Goal: Navigation & Orientation: Understand site structure

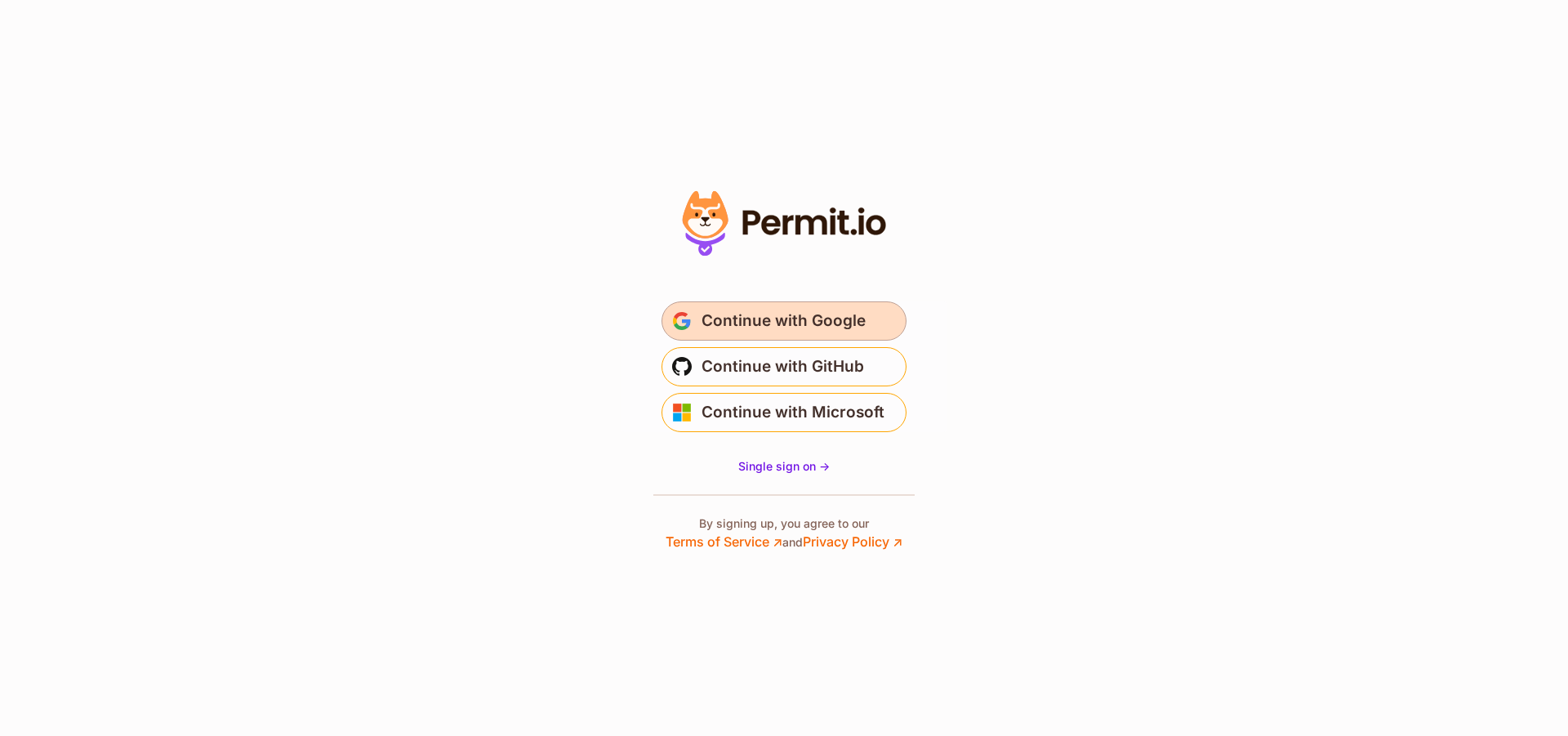
click at [777, 326] on span "Continue with Google" at bounding box center [784, 321] width 164 height 26
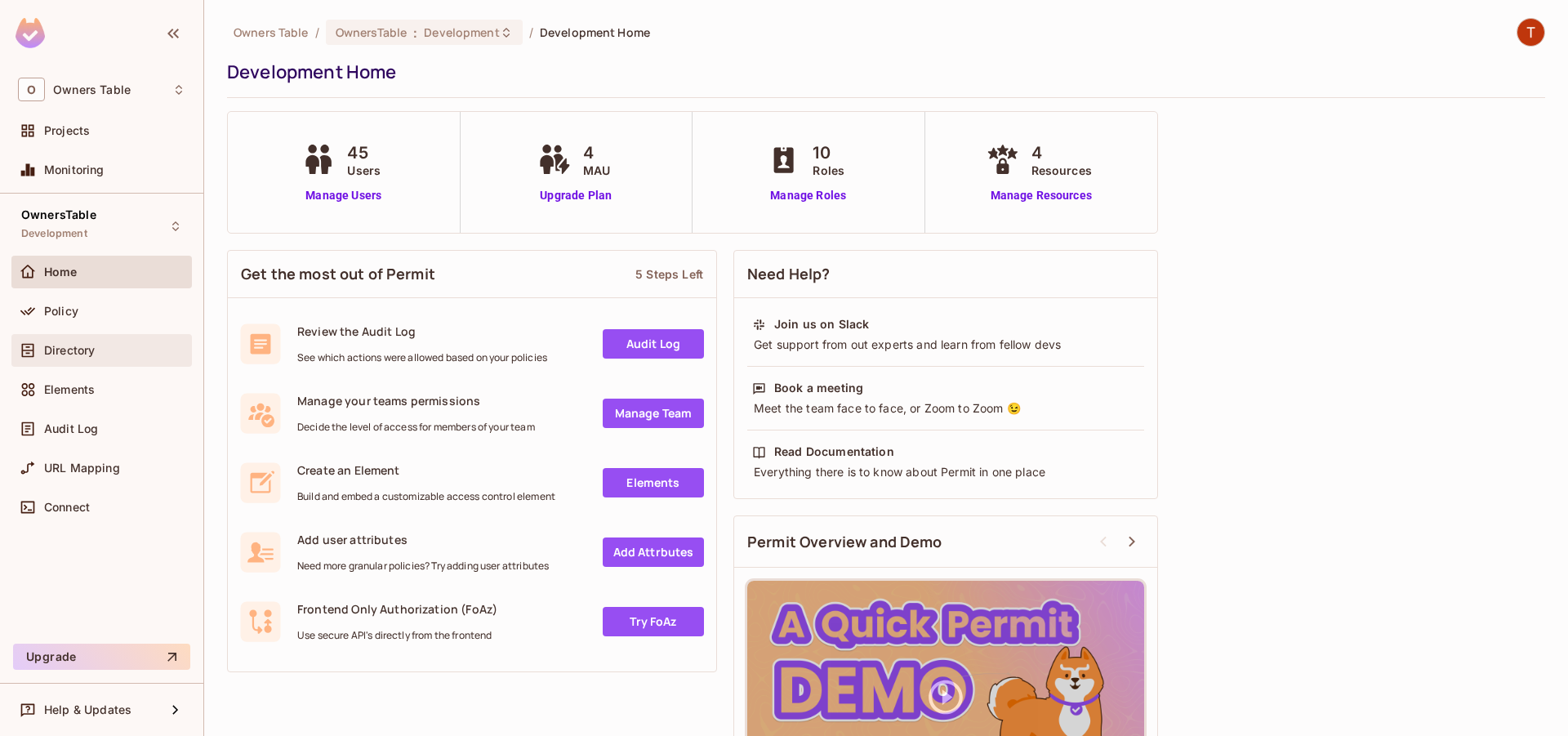
click at [107, 349] on div "Directory" at bounding box center [115, 350] width 142 height 13
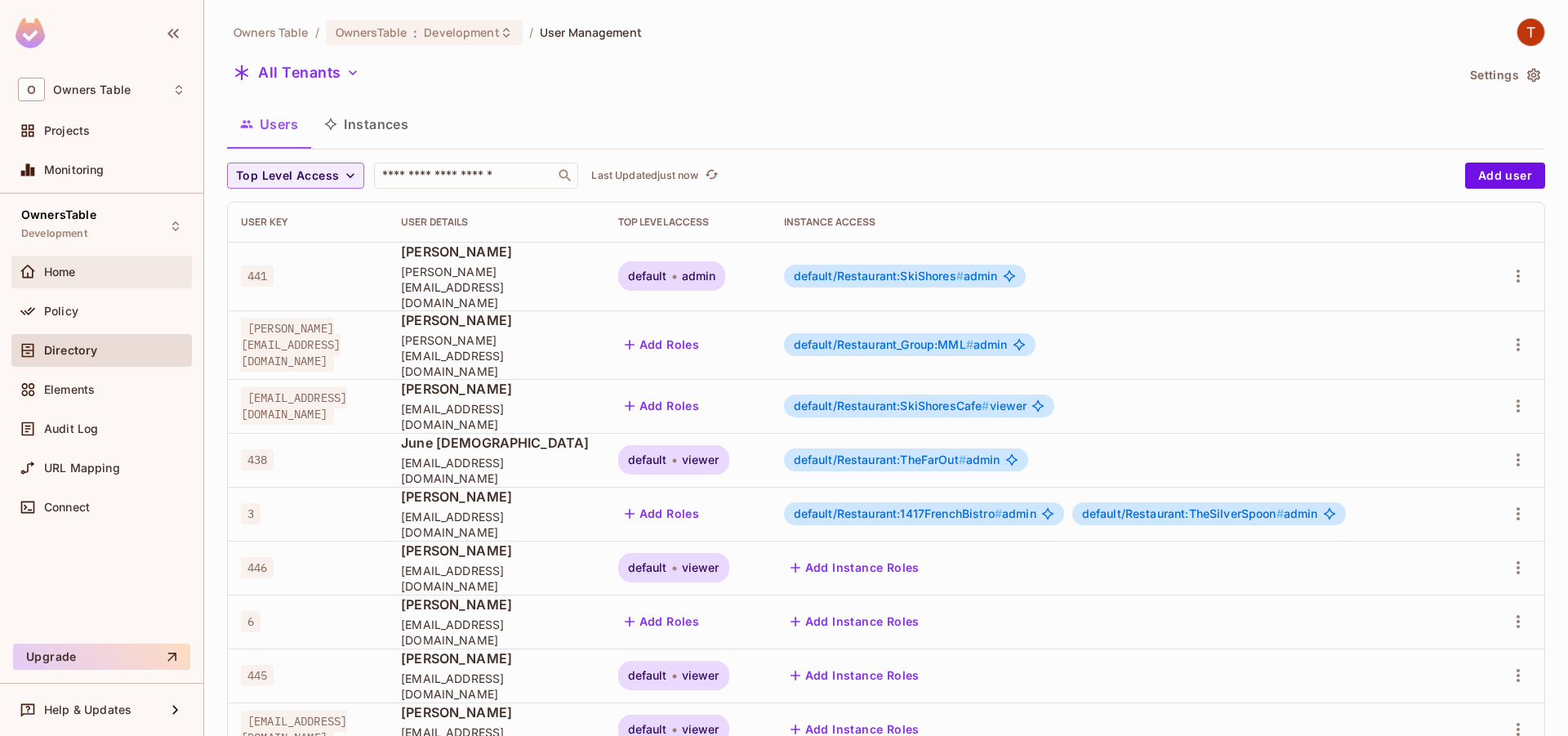
click at [117, 259] on div "Home" at bounding box center [102, 272] width 181 height 33
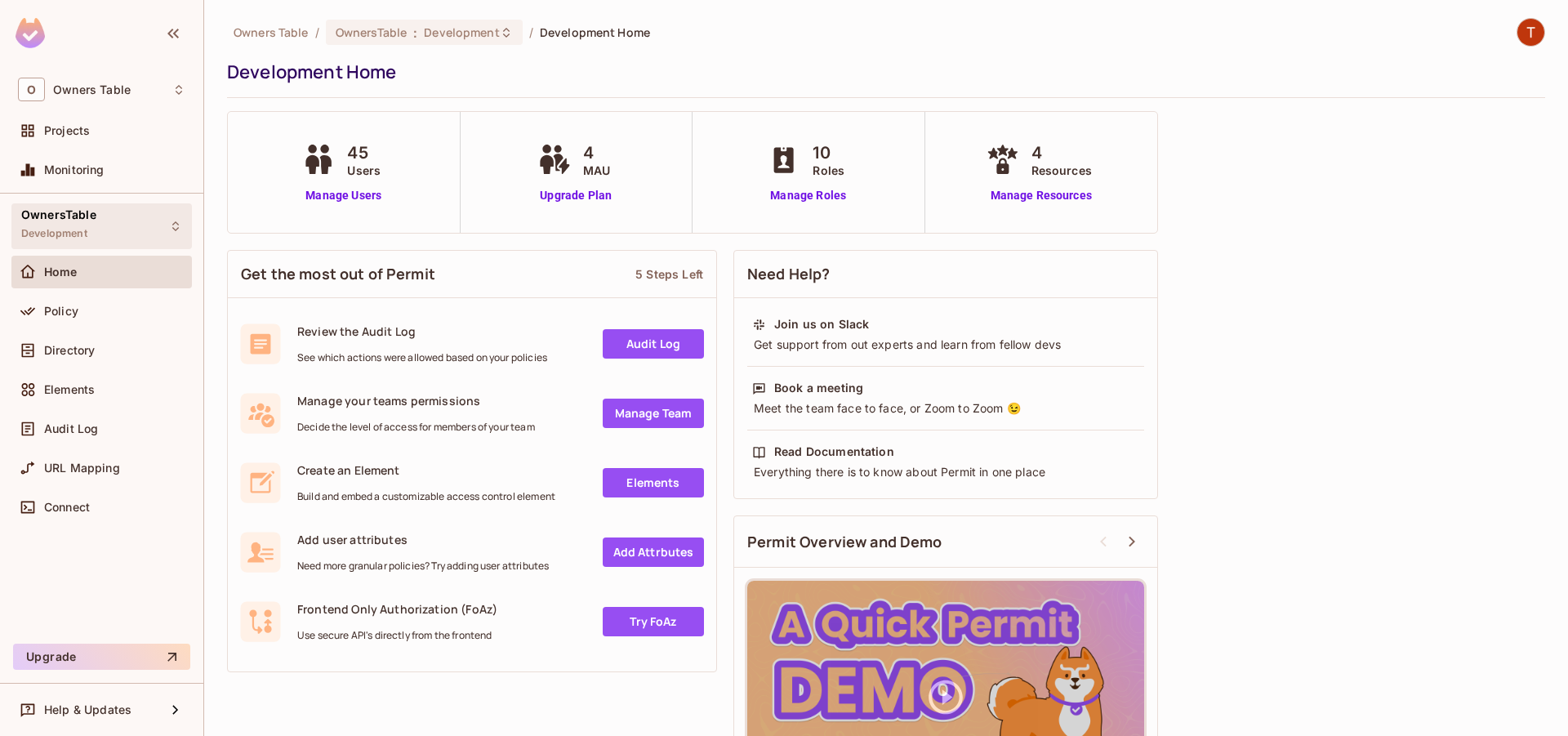
click at [79, 213] on span "OwnersTable" at bounding box center [59, 215] width 75 height 13
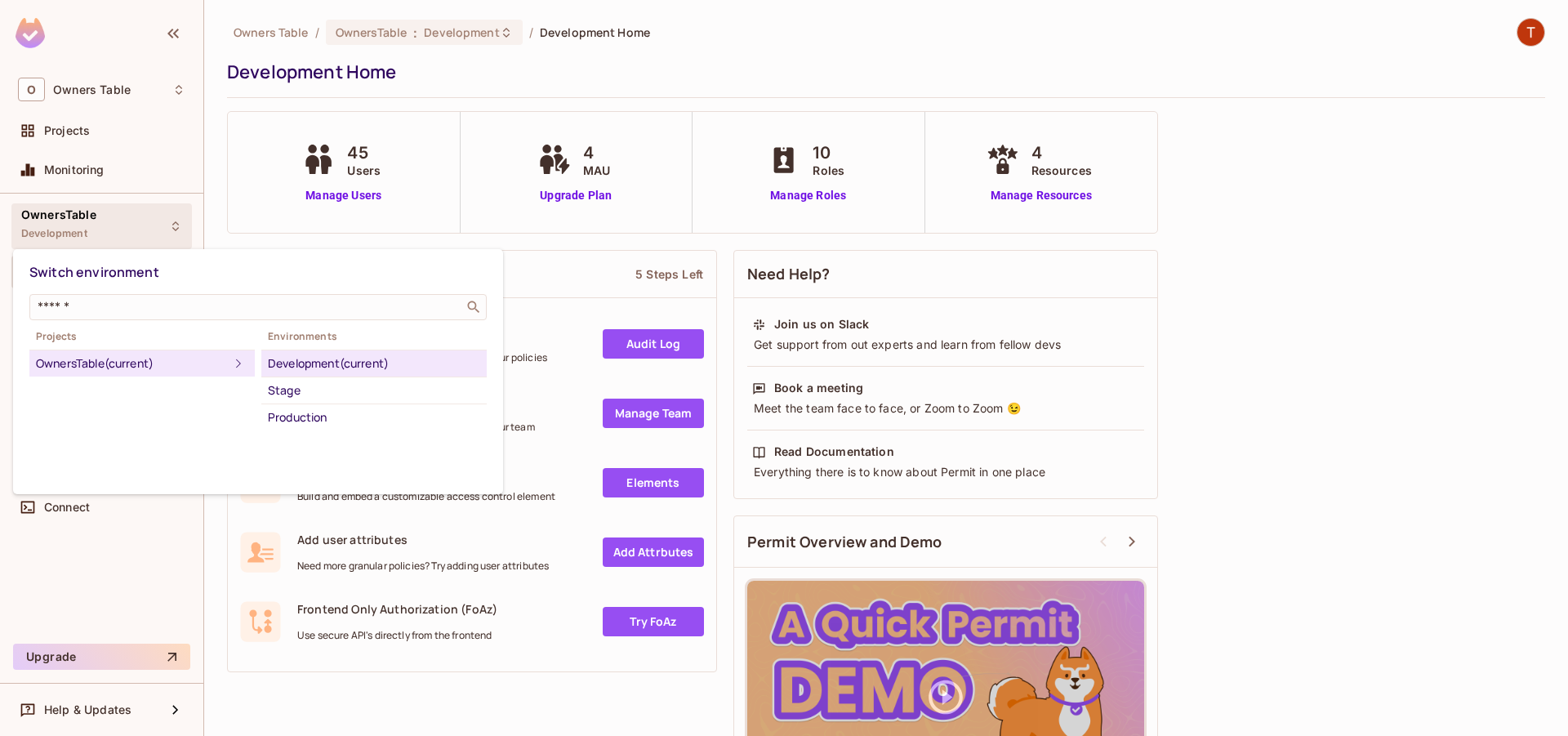
click at [116, 87] on div at bounding box center [784, 368] width 1568 height 736
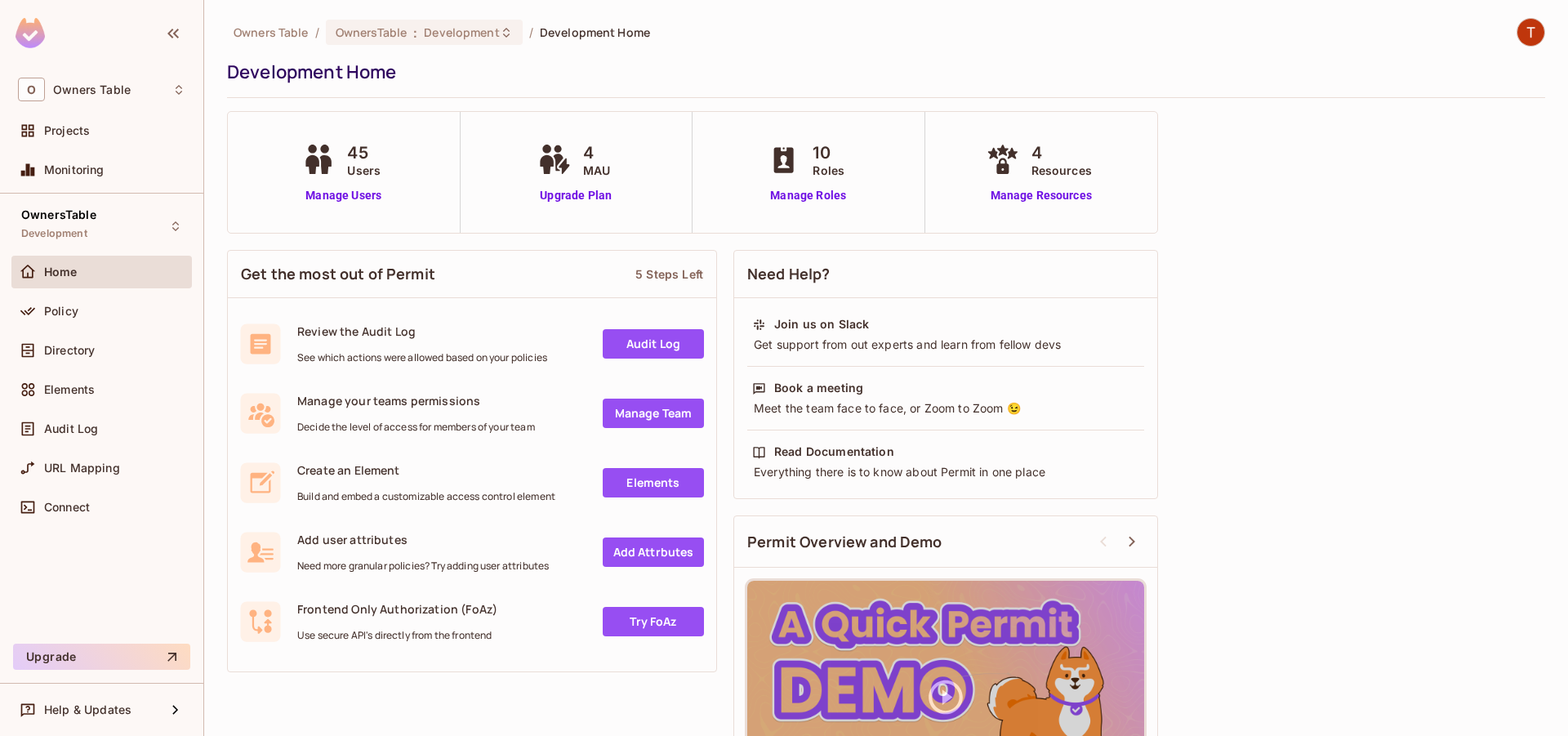
click at [83, 267] on div "Home" at bounding box center [115, 272] width 142 height 13
click at [105, 279] on div "Home" at bounding box center [101, 272] width 167 height 20
click at [55, 90] on span "Owners Table" at bounding box center [92, 89] width 78 height 13
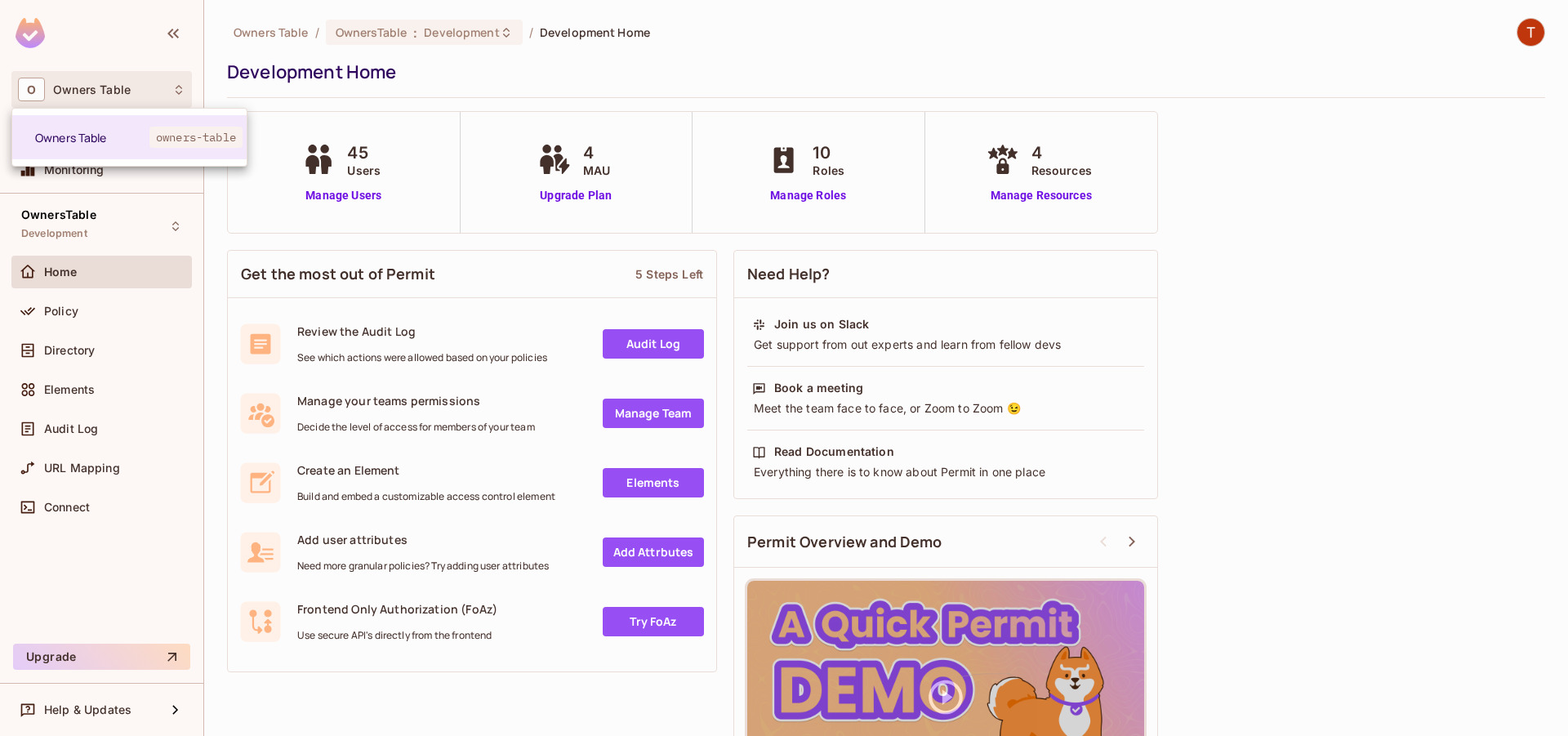
click at [57, 262] on div at bounding box center [784, 368] width 1568 height 736
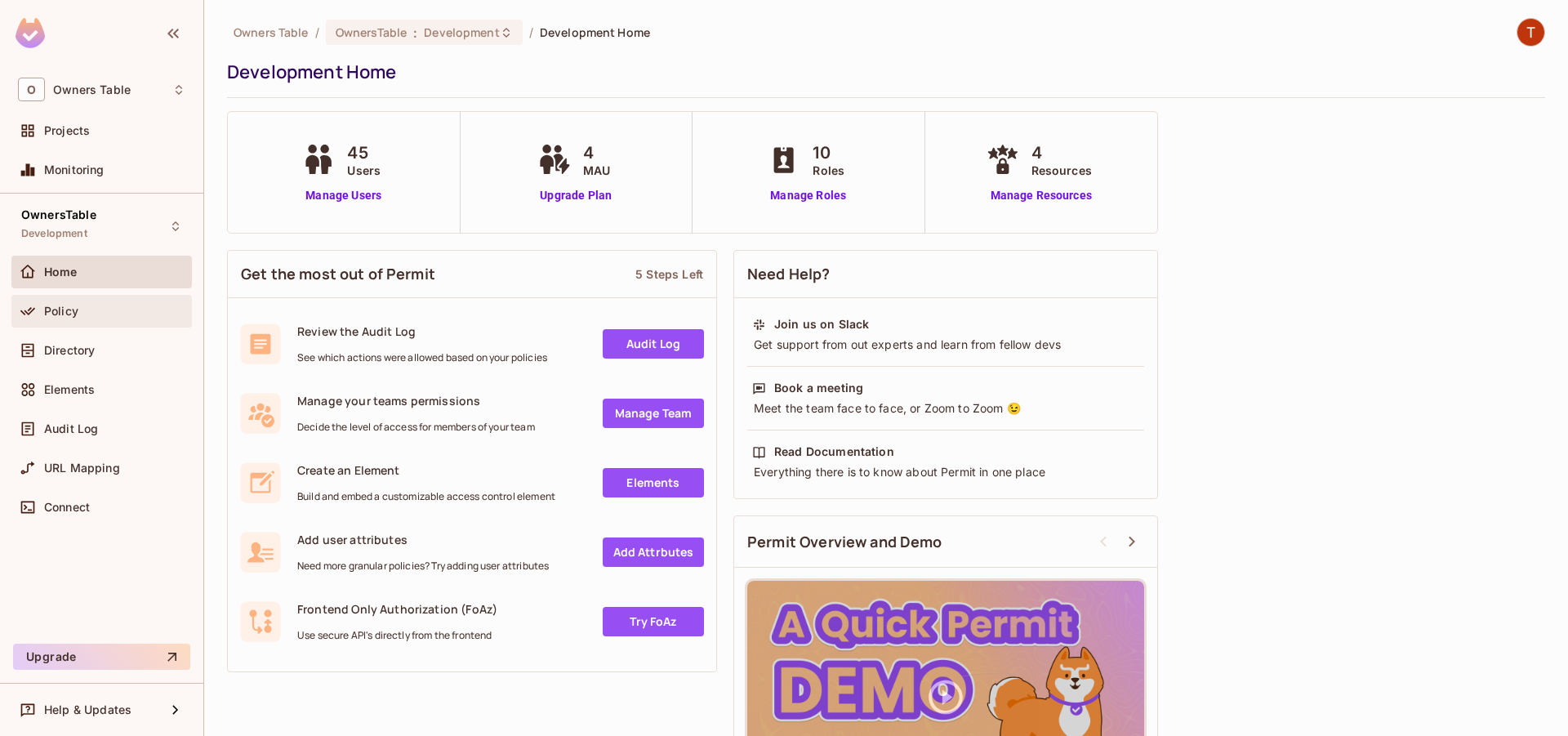
click at [56, 317] on span "Policy" at bounding box center [61, 311] width 34 height 13
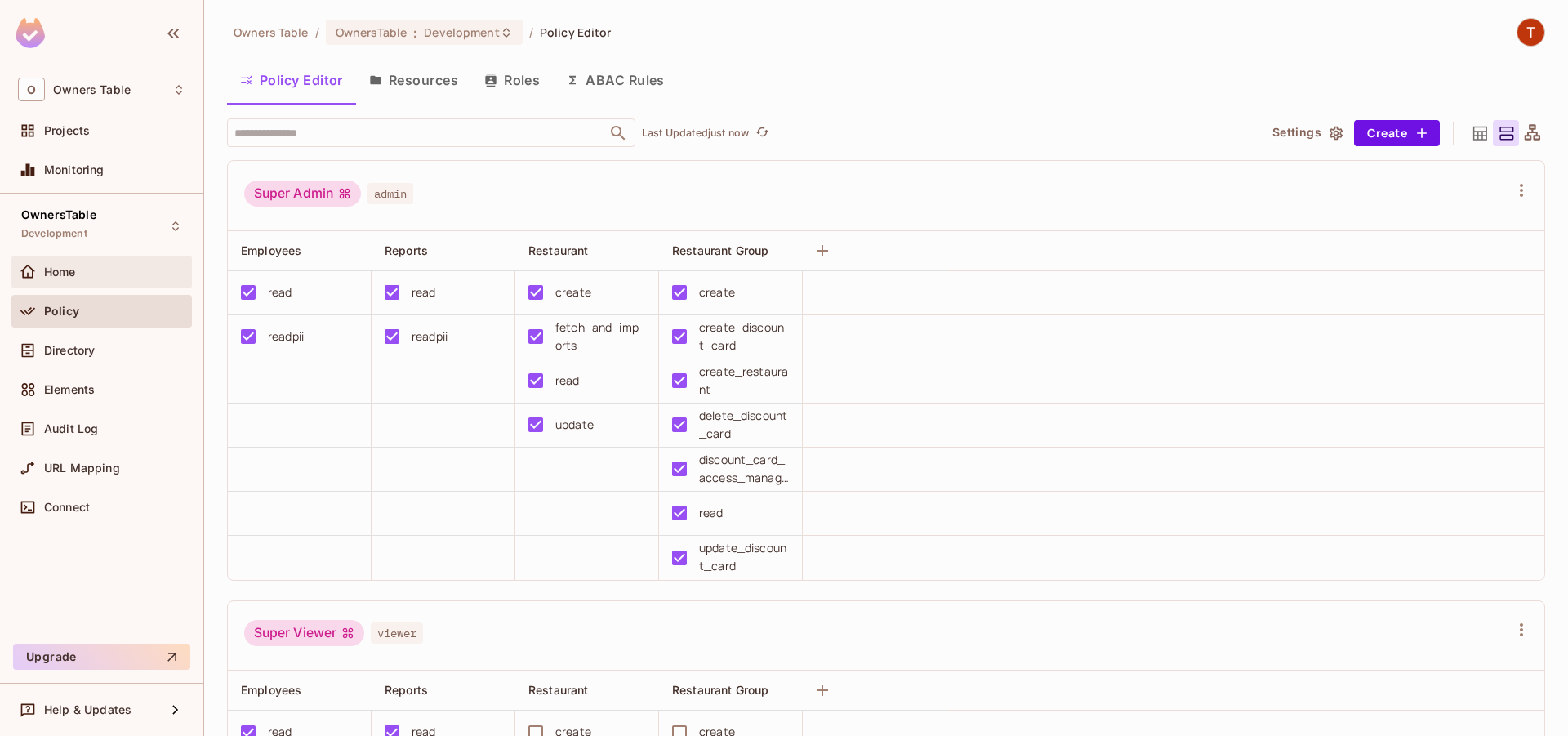
click at [69, 271] on span "Home" at bounding box center [60, 272] width 32 height 13
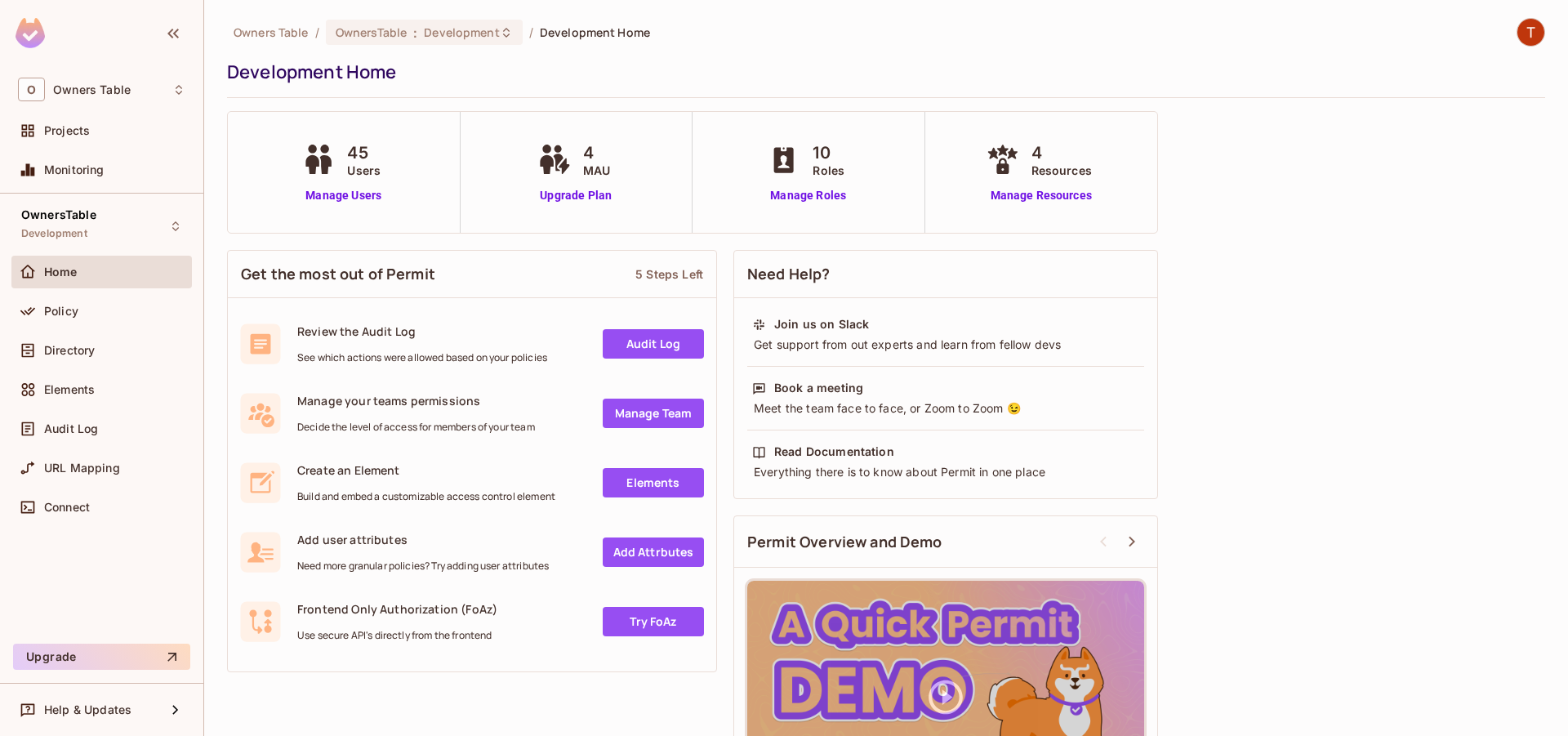
click at [69, 271] on span "Home" at bounding box center [60, 272] width 33 height 13
click at [115, 275] on div "Home" at bounding box center [115, 272] width 142 height 13
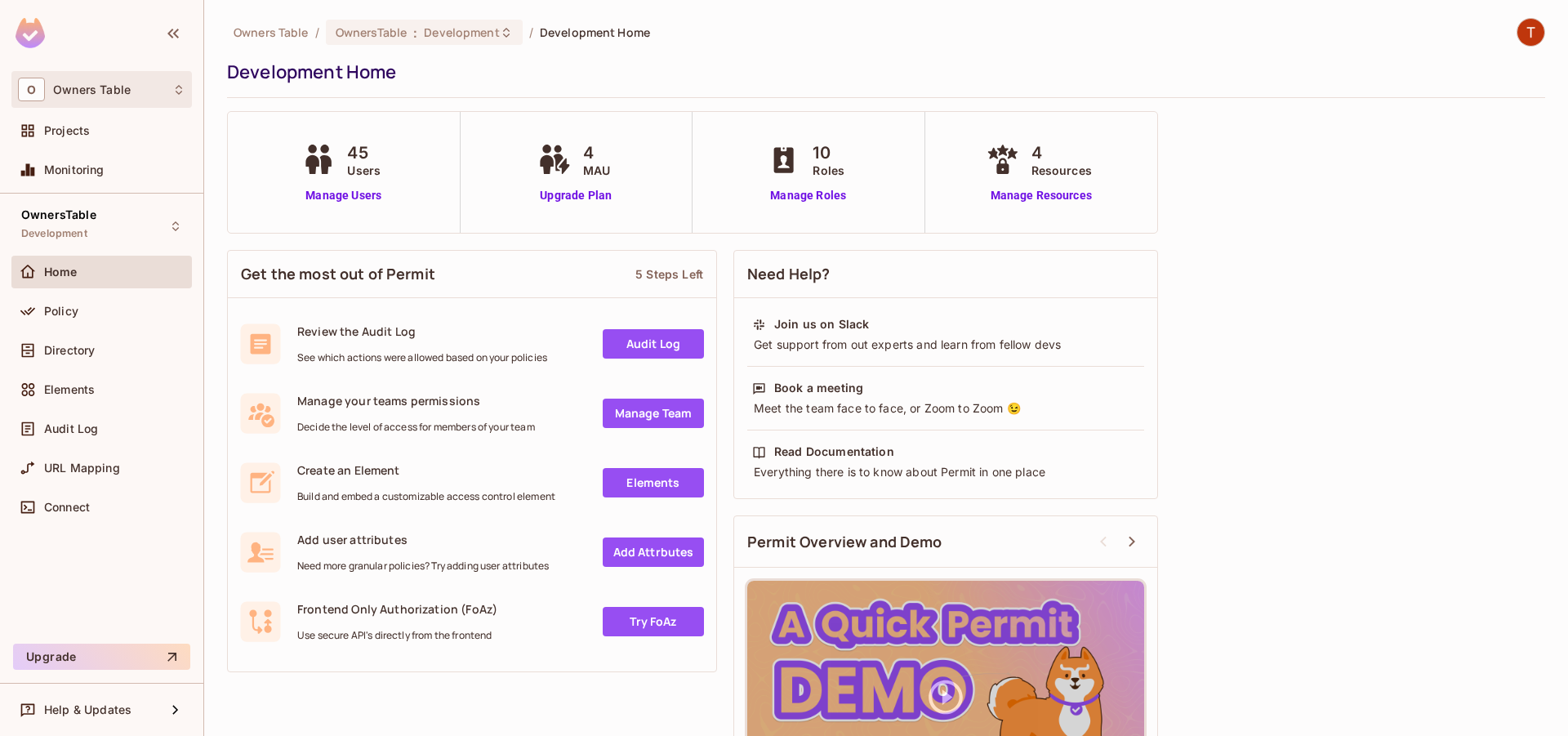
click at [65, 78] on div "O Owners Table" at bounding box center [101, 89] width 167 height 23
click at [81, 119] on li "Owners Table owners-table" at bounding box center [130, 137] width 235 height 44
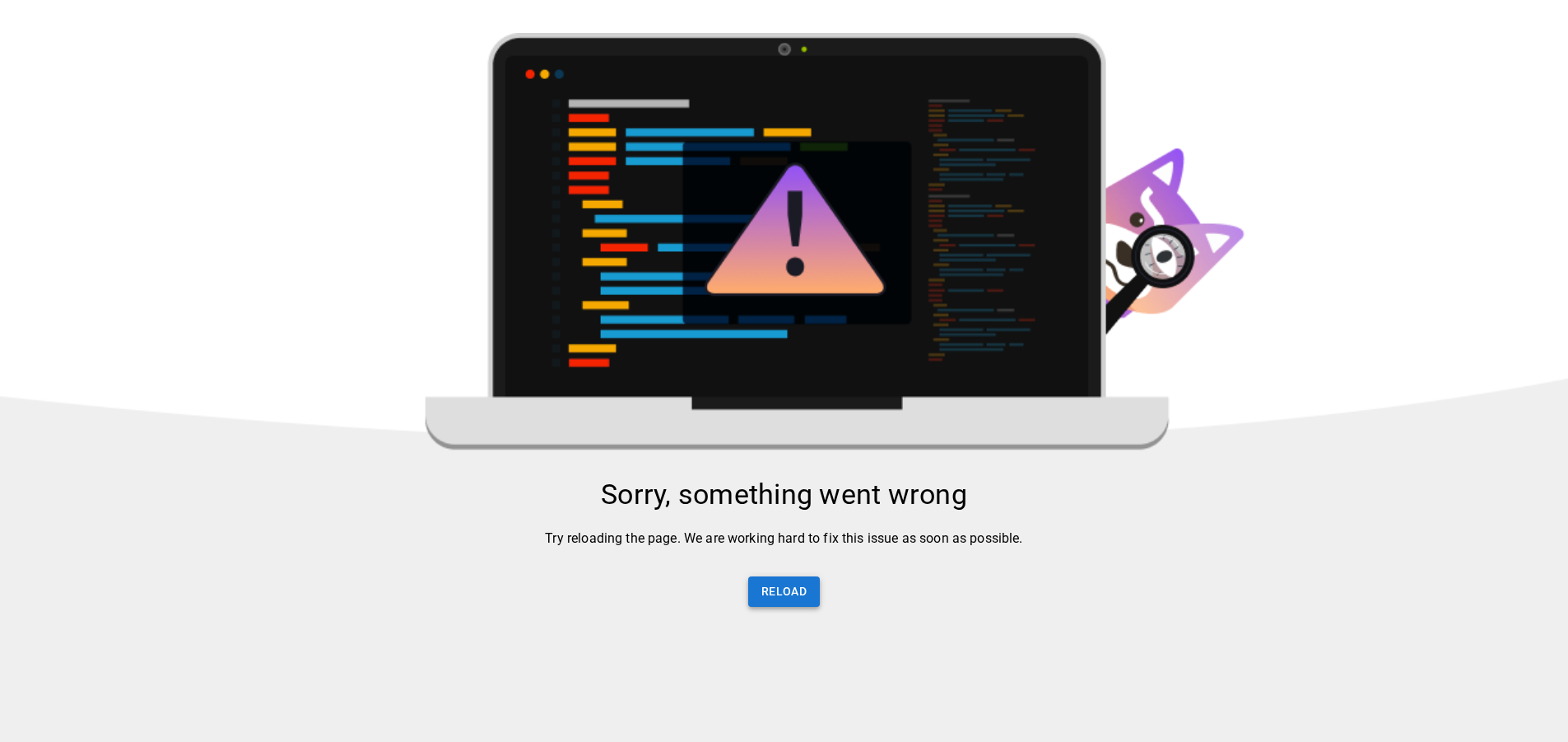
click at [774, 605] on button "Reload" at bounding box center [784, 591] width 72 height 30
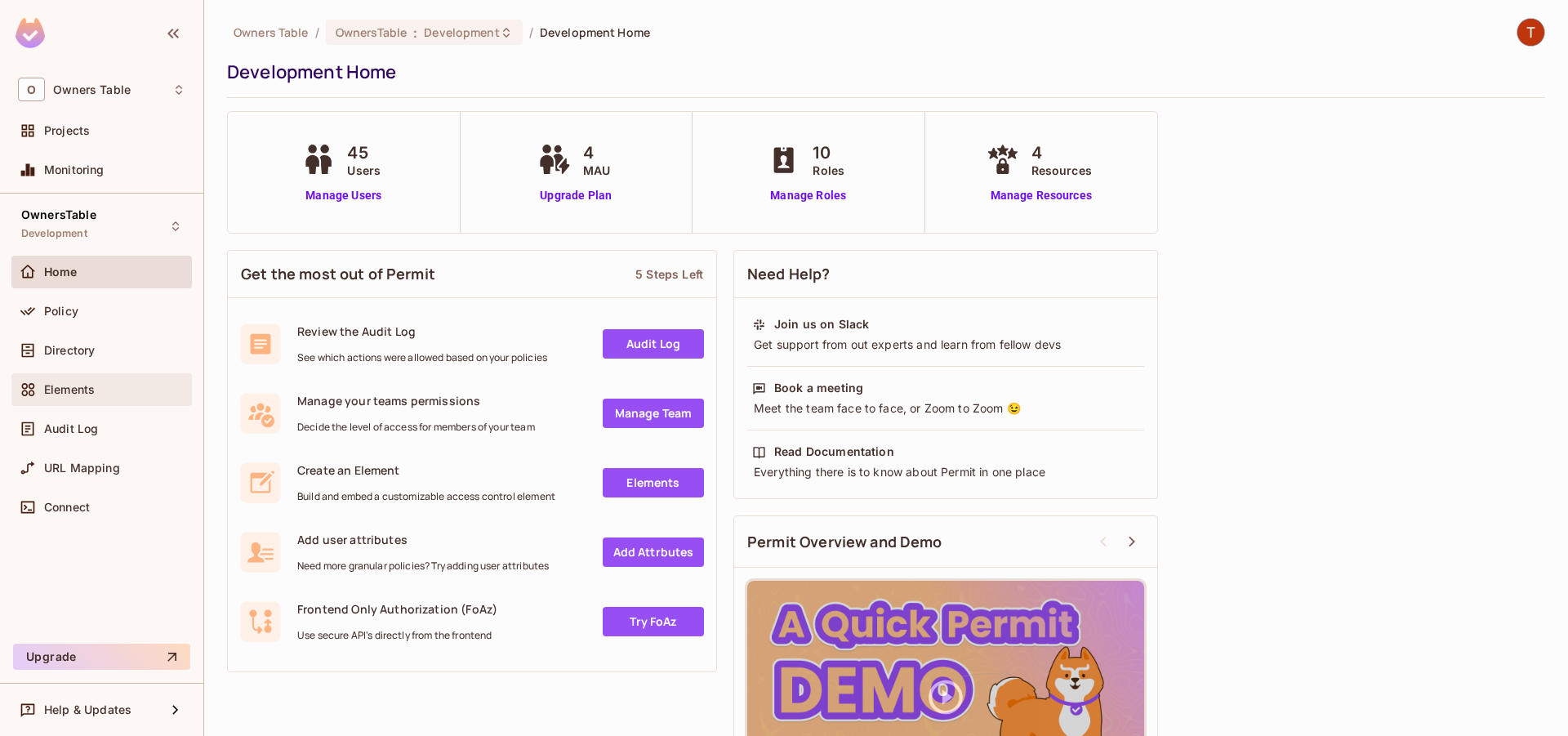
click at [76, 402] on div "Elements" at bounding box center [102, 389] width 181 height 33
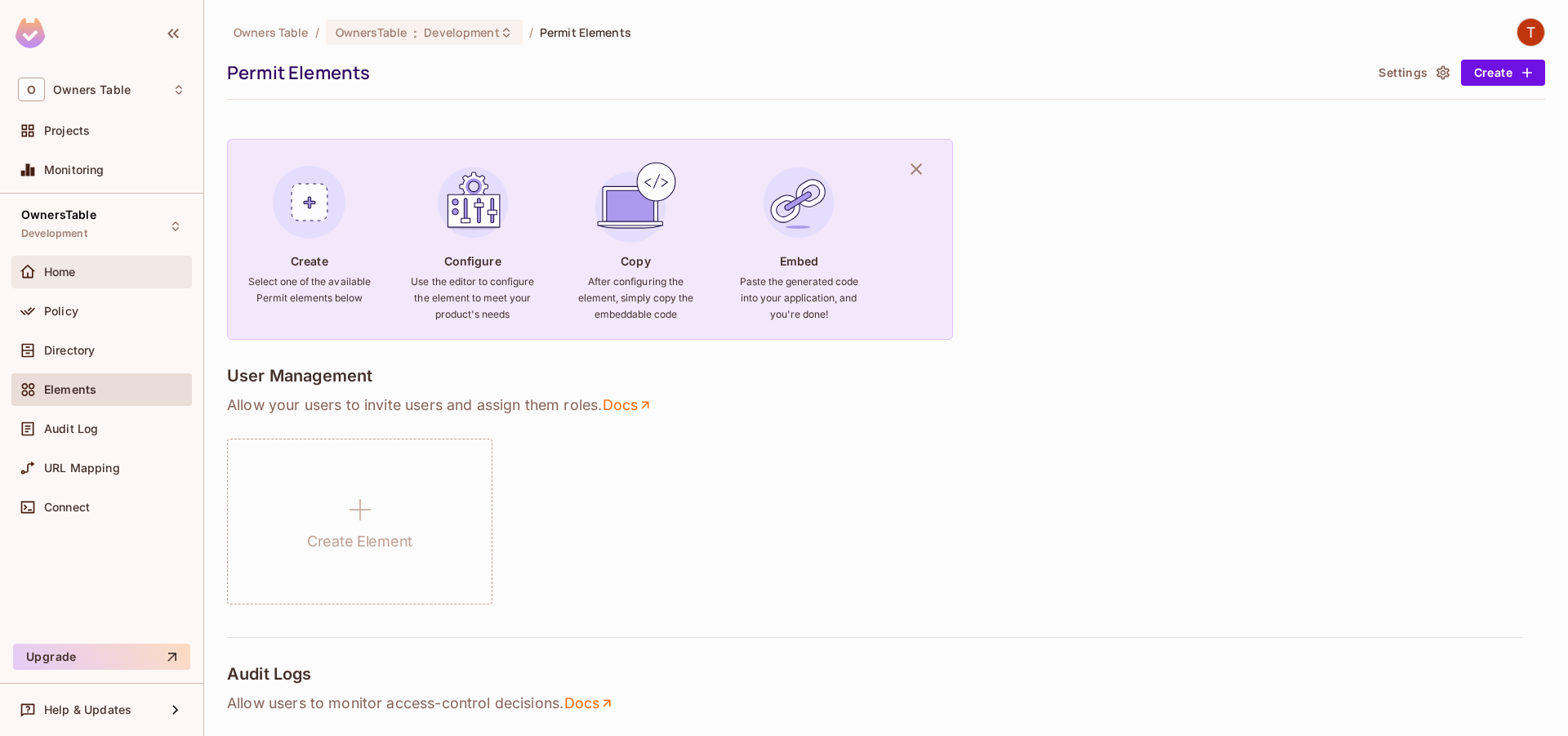
click at [74, 266] on span "Home" at bounding box center [60, 272] width 32 height 13
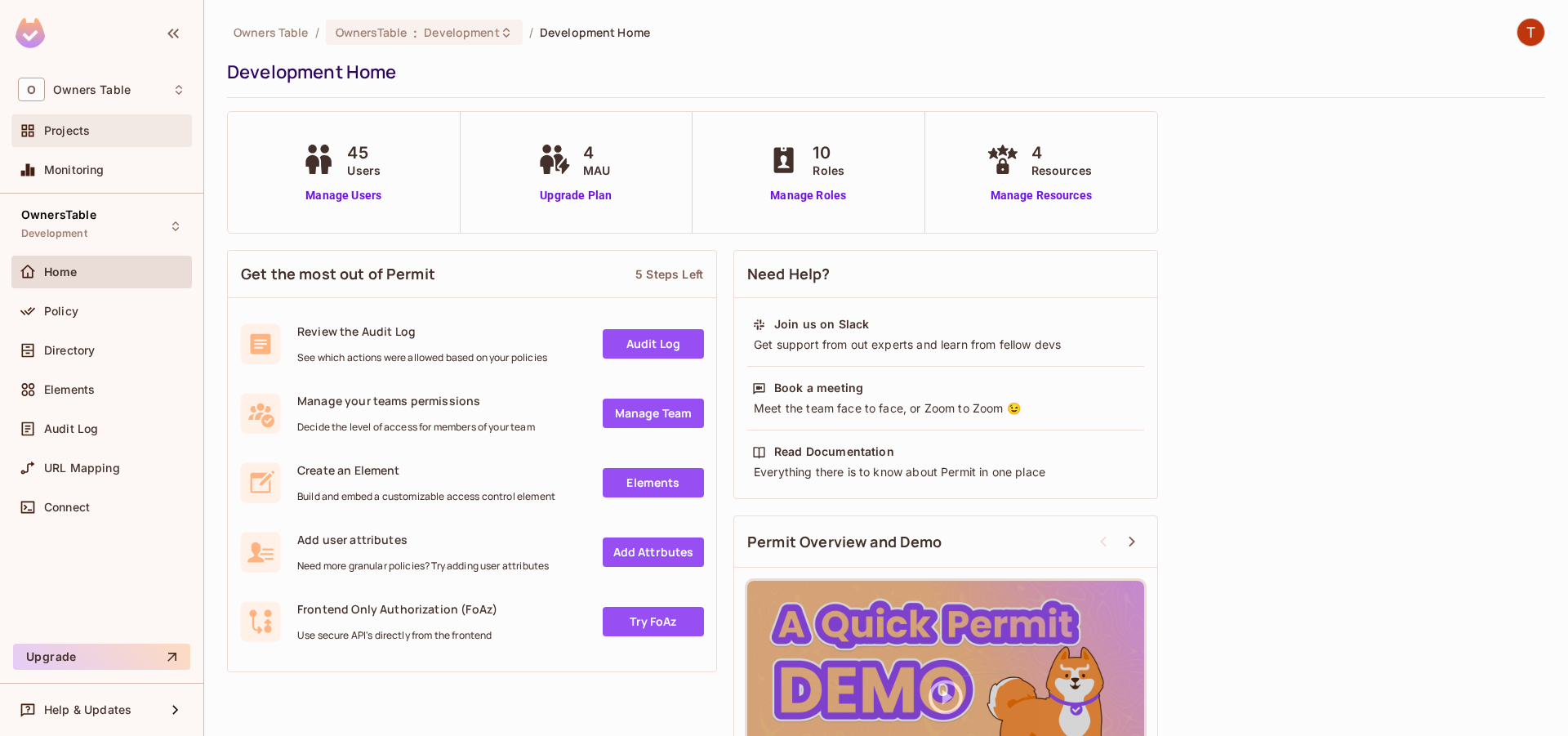
click at [81, 125] on span "Projects" at bounding box center [67, 131] width 46 height 13
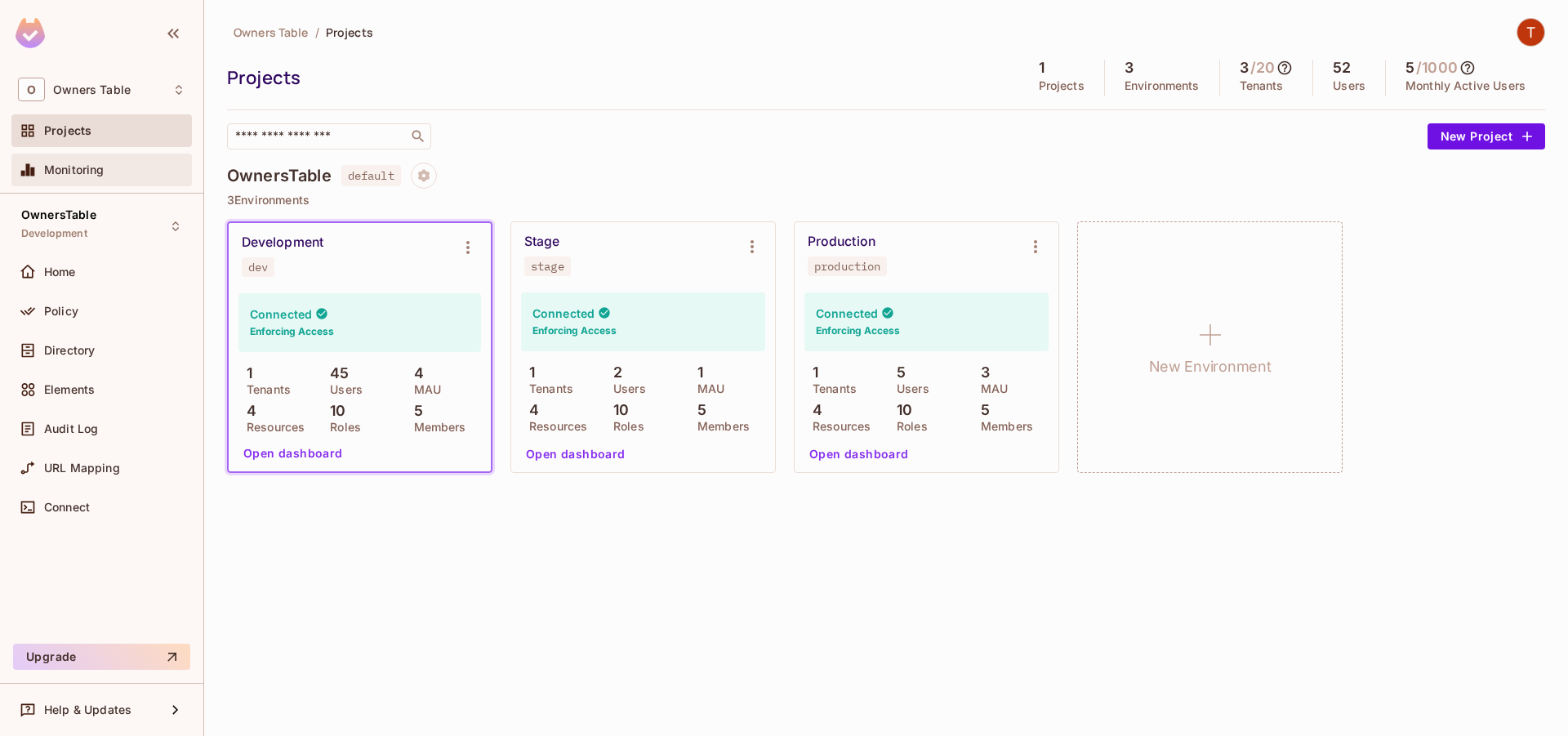
click at [87, 164] on span "Monitoring" at bounding box center [74, 170] width 60 height 13
